Goal: Task Accomplishment & Management: Manage account settings

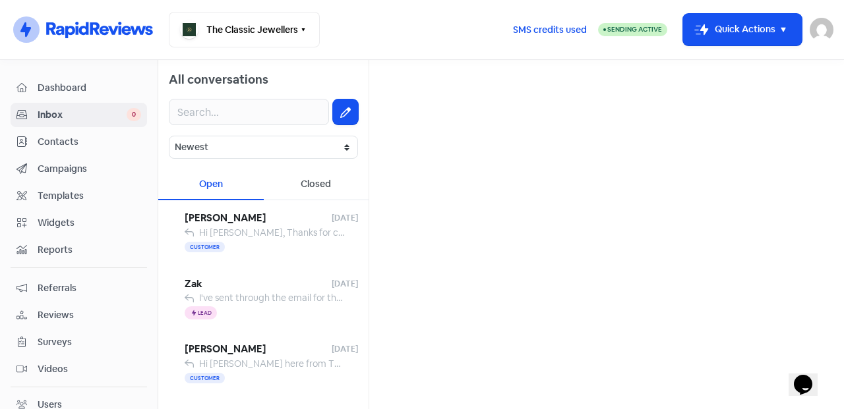
click at [336, 118] on button at bounding box center [345, 112] width 25 height 25
click at [90, 145] on span "Contacts" at bounding box center [90, 142] width 104 height 14
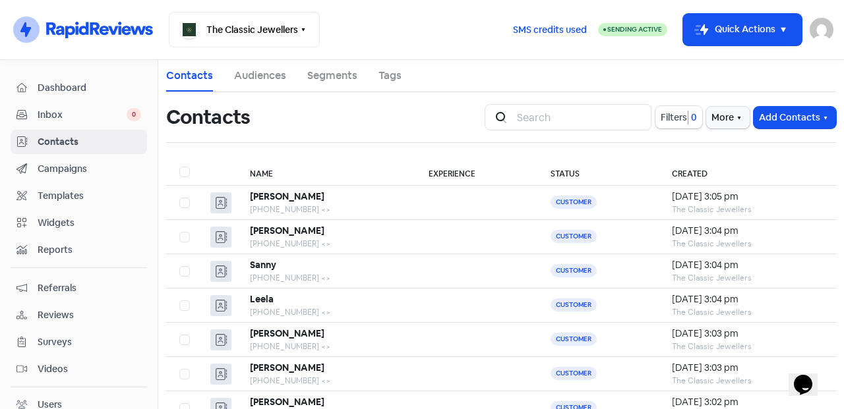
click at [799, 127] on button "Add Contacts" at bounding box center [795, 118] width 82 height 22
click at [779, 147] on button "Add a contact" at bounding box center [779, 146] width 112 height 26
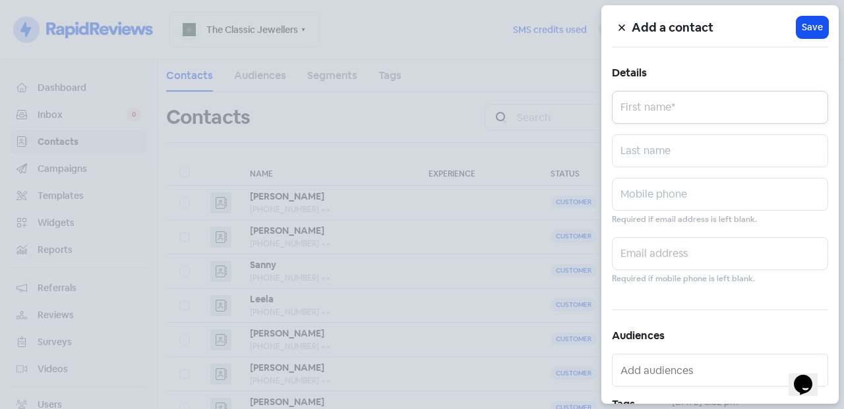
click at [752, 94] on input "text" at bounding box center [720, 107] width 216 height 33
type input "[PERSON_NAME]"
click at [536, 62] on div at bounding box center [422, 204] width 844 height 409
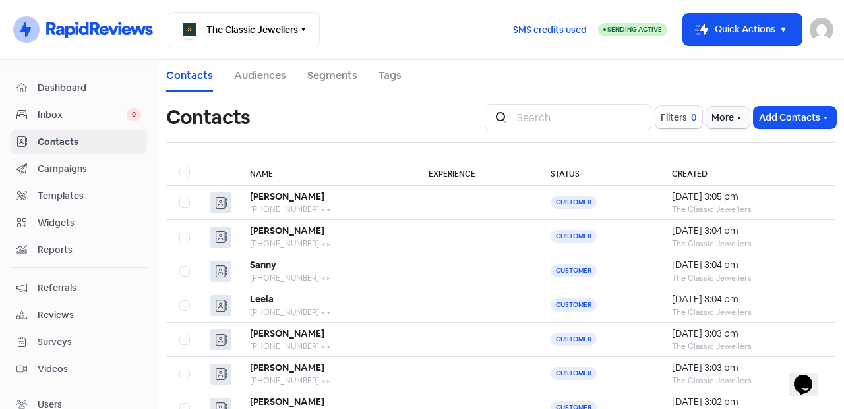
click at [295, 202] on div "[PERSON_NAME]" at bounding box center [326, 197] width 152 height 14
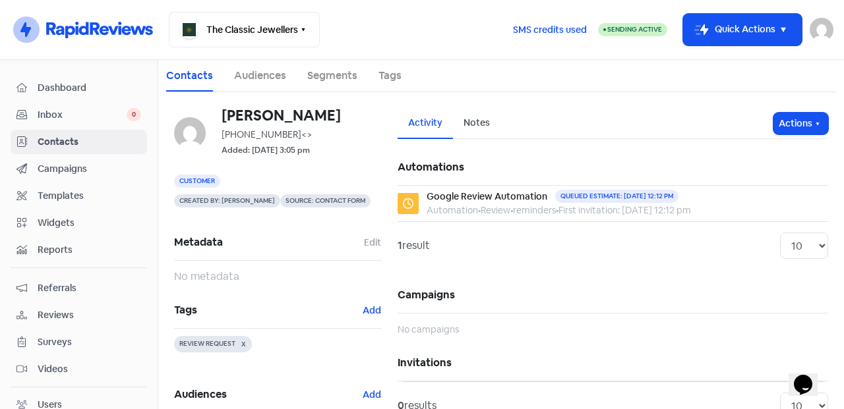
click at [73, 130] on link "Contacts" at bounding box center [79, 142] width 136 height 24
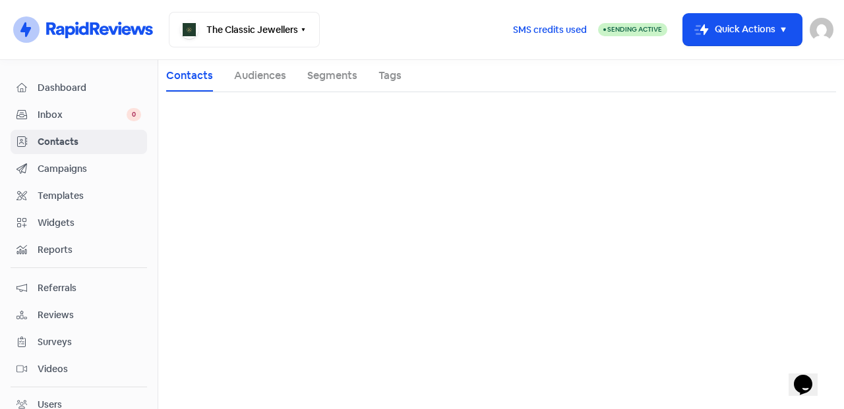
click at [74, 123] on link "Inbox 0" at bounding box center [79, 115] width 136 height 24
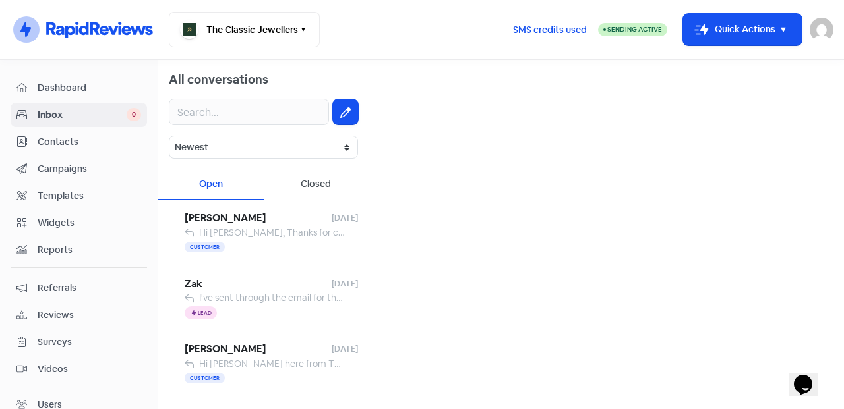
click at [253, 216] on span "[PERSON_NAME]" at bounding box center [258, 218] width 147 height 15
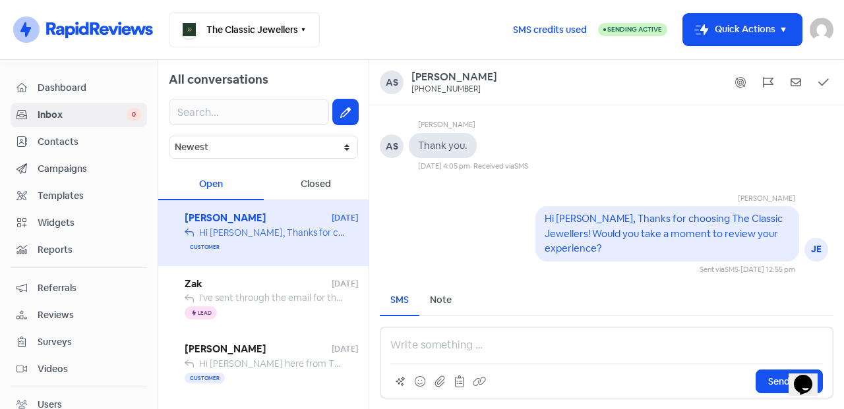
click at [316, 297] on span "I've sent through the email for the deposit, please let me know if you have rec…" at bounding box center [418, 298] width 438 height 12
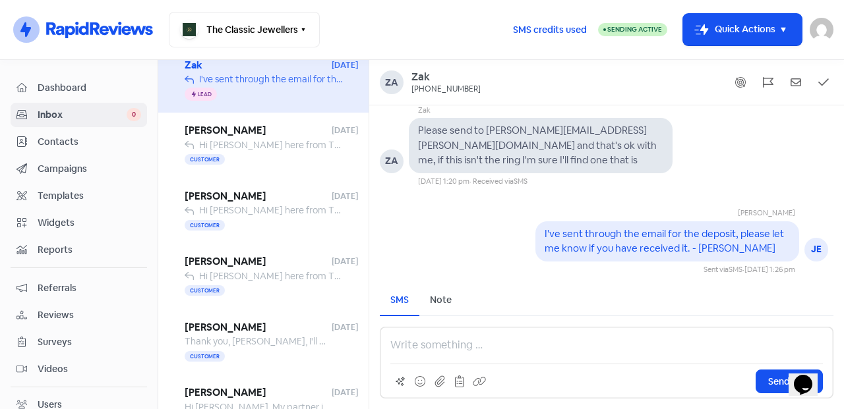
scroll to position [220, 0]
